Goal: Use online tool/utility: Utilize a website feature to perform a specific function

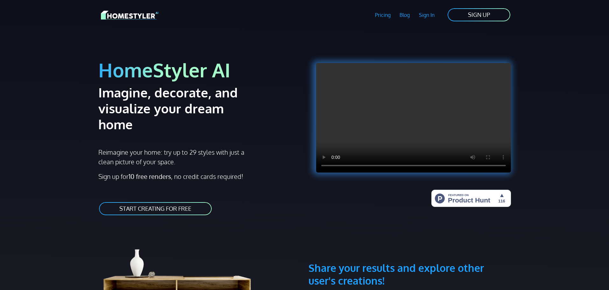
click at [155, 202] on link "START CREATING FOR FREE" at bounding box center [155, 209] width 114 height 14
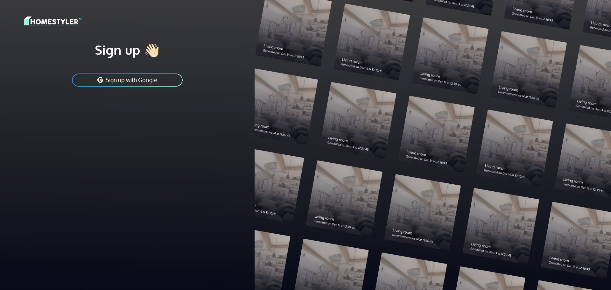
click at [120, 82] on button "Sign up with Google" at bounding box center [127, 80] width 112 height 14
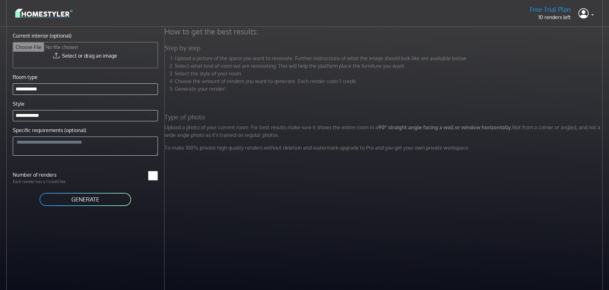
click at [93, 56] on input "Current interior (optional)" at bounding box center [85, 54] width 145 height 25
type input "**********"
click at [100, 198] on button "GENERATE" at bounding box center [85, 197] width 93 height 14
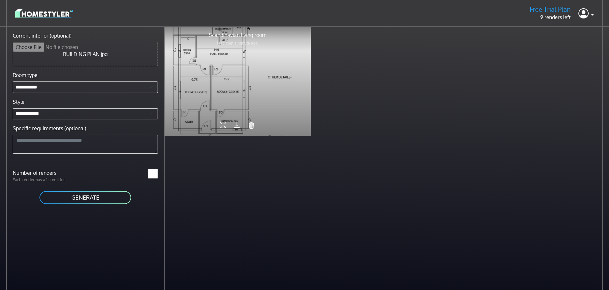
click at [265, 50] on div at bounding box center [238, 81] width 146 height 110
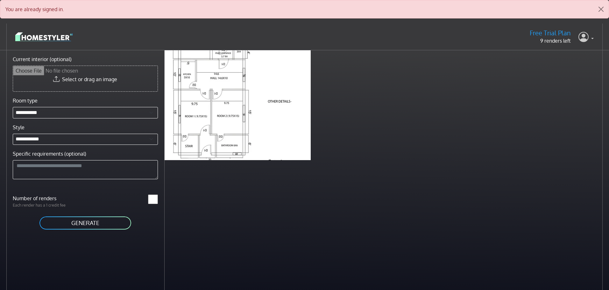
click at [588, 38] on icon at bounding box center [584, 36] width 10 height 13
click at [493, 85] on div "Scandinavian living room 1 minute ago" at bounding box center [385, 105] width 440 height 110
click at [585, 38] on icon at bounding box center [584, 36] width 10 height 13
click at [563, 70] on button "Sign out" at bounding box center [568, 69] width 50 height 10
